Goal: Transaction & Acquisition: Purchase product/service

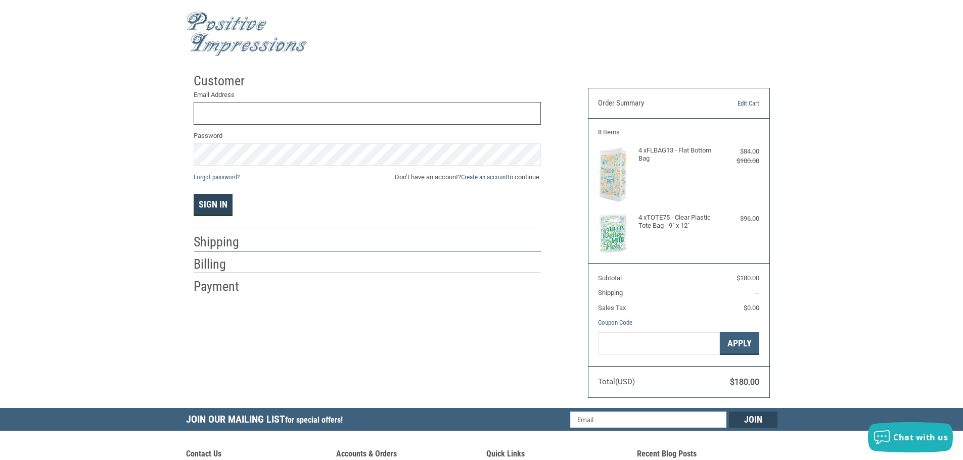
type input "[EMAIL_ADDRESS][DOMAIN_NAME]"
click at [201, 198] on button "Sign In" at bounding box center [213, 205] width 39 height 22
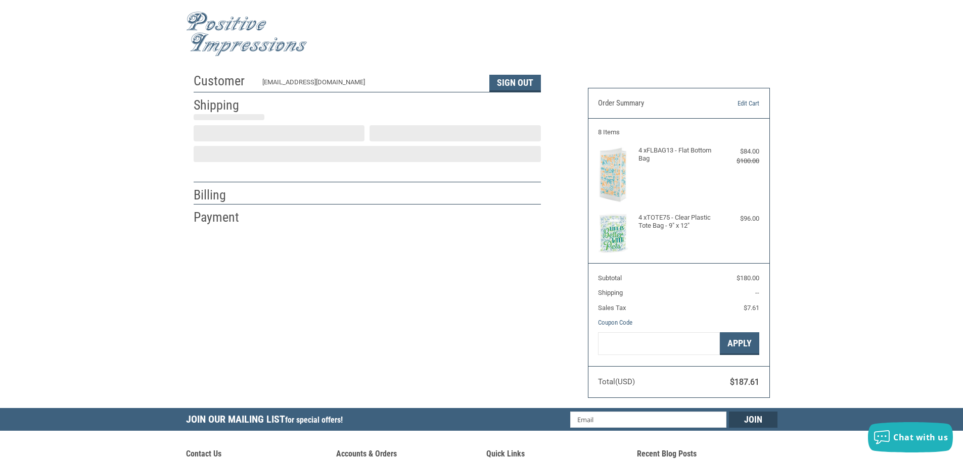
scroll to position [1, 0]
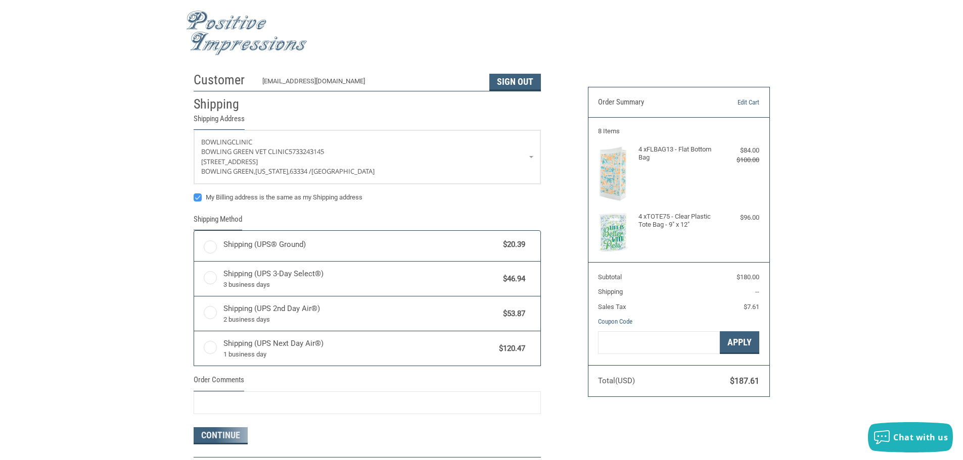
radio input "true"
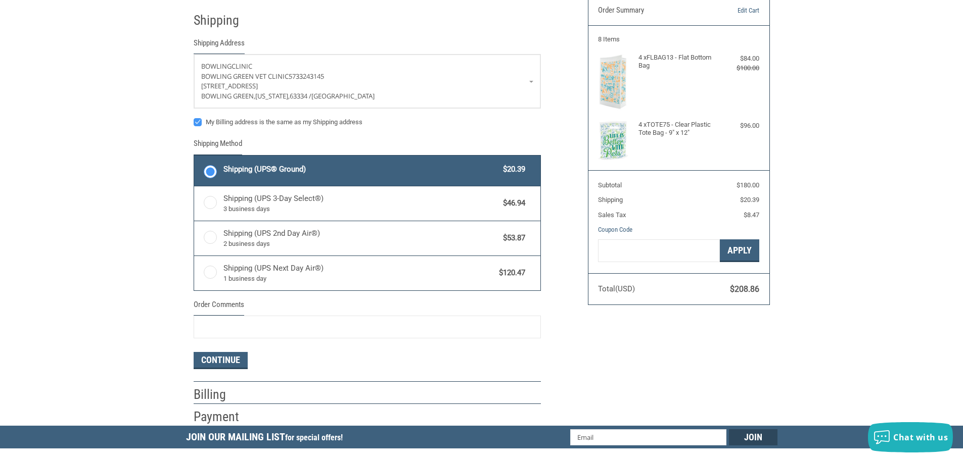
scroll to position [101, 0]
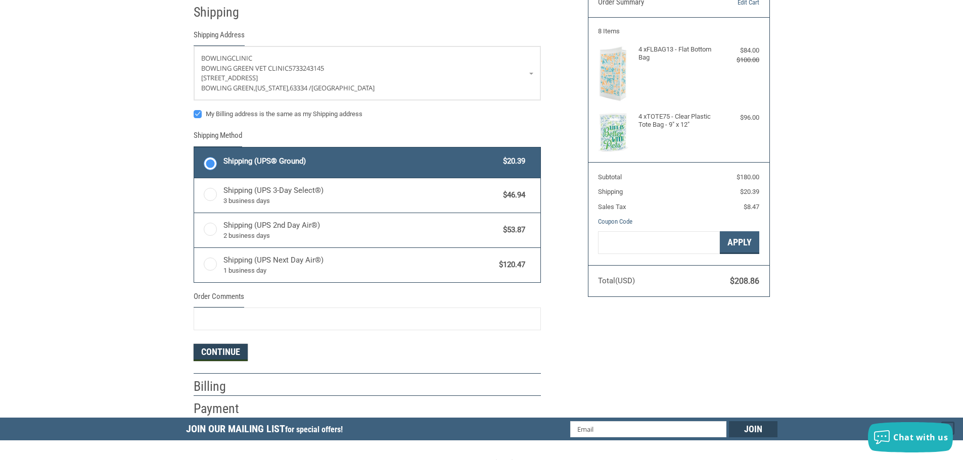
click at [217, 352] on button "Continue" at bounding box center [221, 352] width 54 height 17
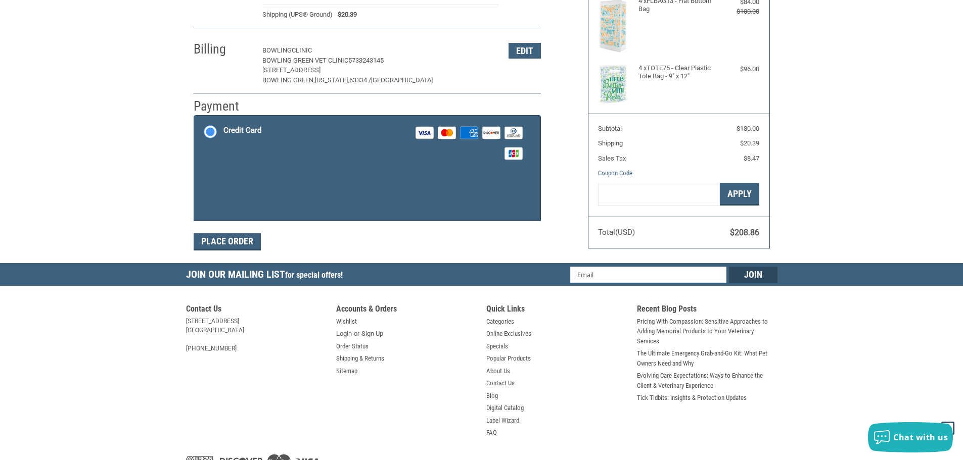
scroll to position [152, 0]
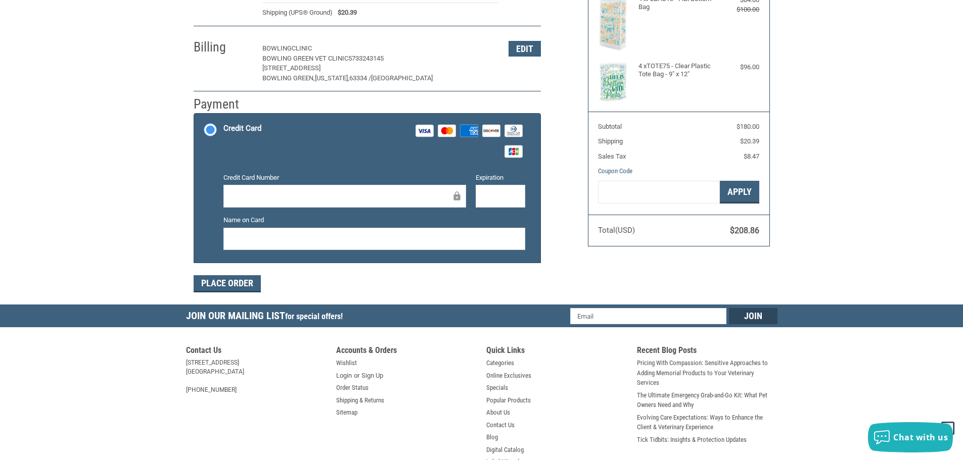
click at [277, 189] on div at bounding box center [344, 196] width 243 height 23
click at [232, 286] on button "Place Order" at bounding box center [227, 283] width 67 height 17
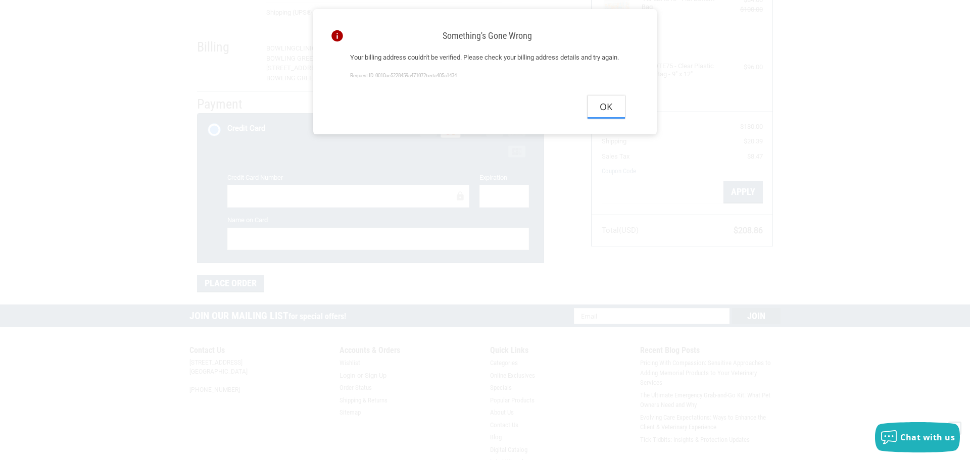
click at [597, 118] on button "Ok" at bounding box center [606, 107] width 37 height 23
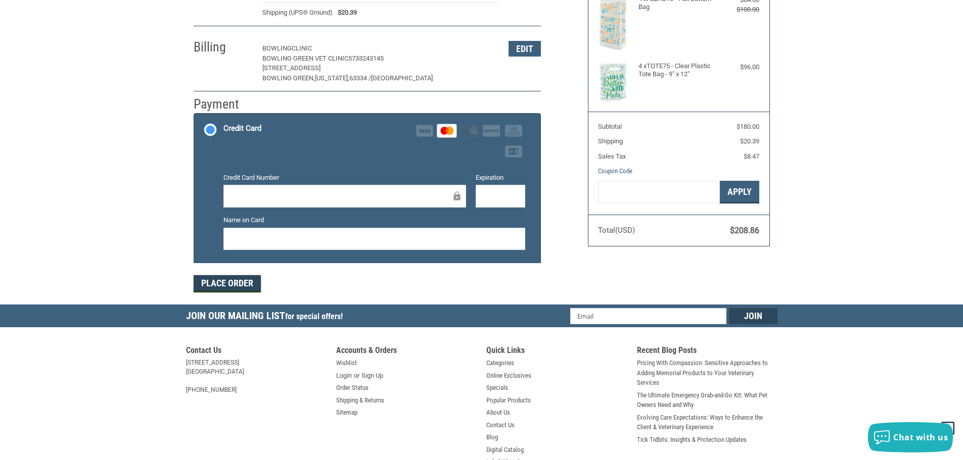
click at [249, 279] on button "Place Order" at bounding box center [227, 283] width 67 height 17
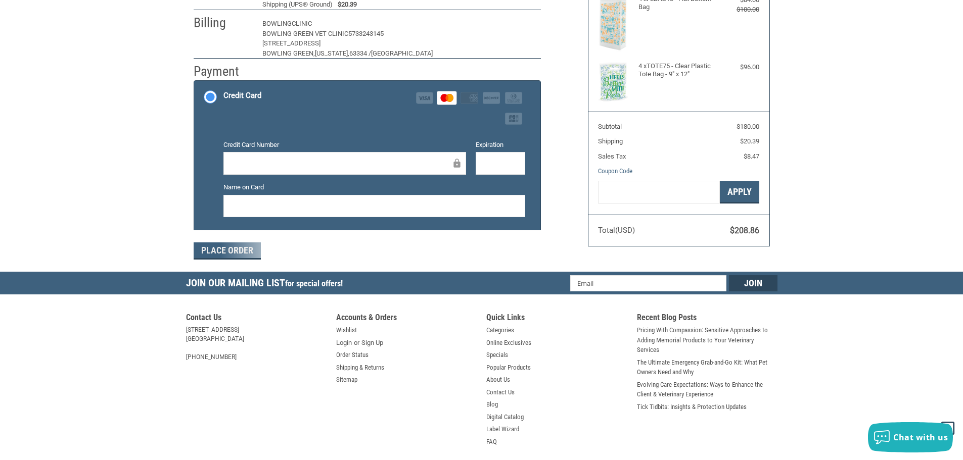
scroll to position [121, 0]
